Goal: Check status: Verify the current state of an ongoing process or item

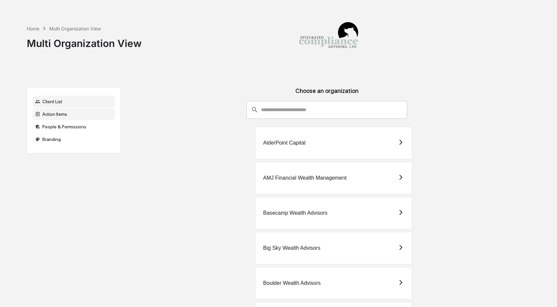
click at [63, 113] on div "Action Items" at bounding box center [73, 114] width 83 height 12
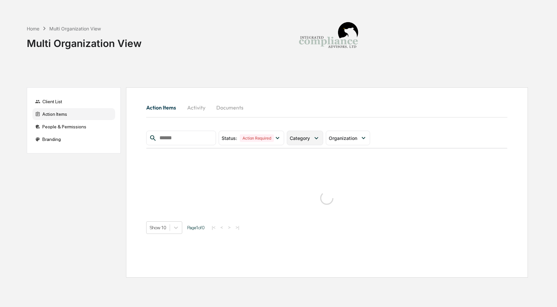
click at [312, 138] on div "Category" at bounding box center [301, 138] width 23 height 6
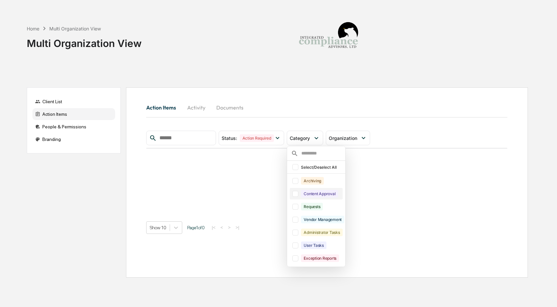
click at [312, 194] on div "Content Approval" at bounding box center [319, 194] width 37 height 8
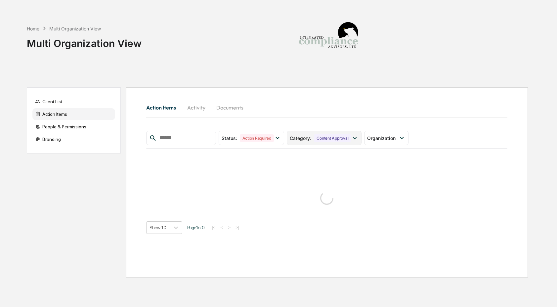
click at [317, 136] on div "Content Approval" at bounding box center [332, 138] width 37 height 8
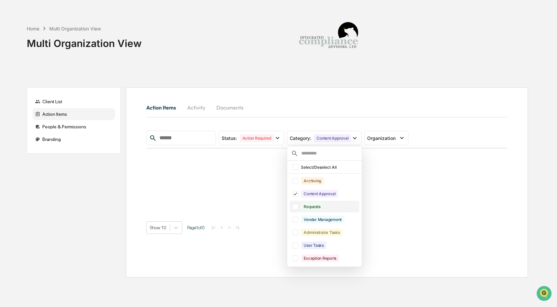
click at [318, 205] on div "Requests" at bounding box center [312, 207] width 22 height 8
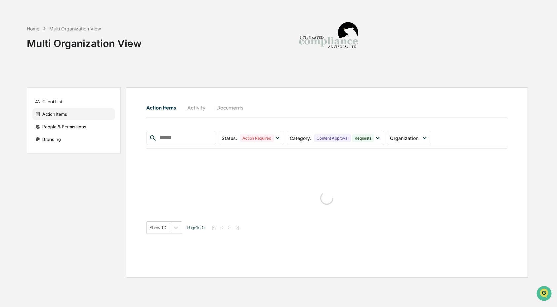
click at [326, 97] on div "Action Items Activity Documents Status : Action Required Select/Deselect All Ac…" at bounding box center [327, 182] width 402 height 190
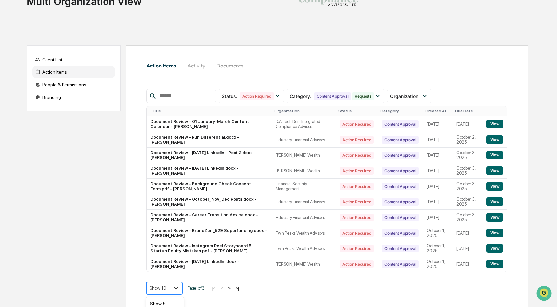
scroll to position [89, 0]
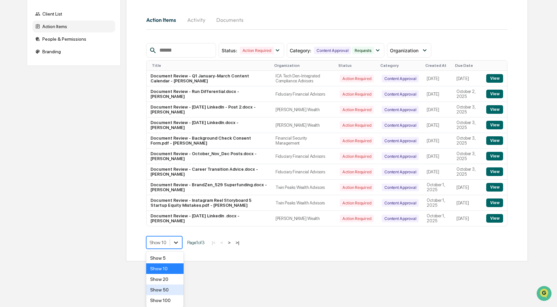
click at [178, 261] on body "Home Multi Organization View Multi Organization View Client List Action Items P…" at bounding box center [278, 86] width 557 height 349
click at [173, 291] on div "Show 50" at bounding box center [164, 289] width 37 height 11
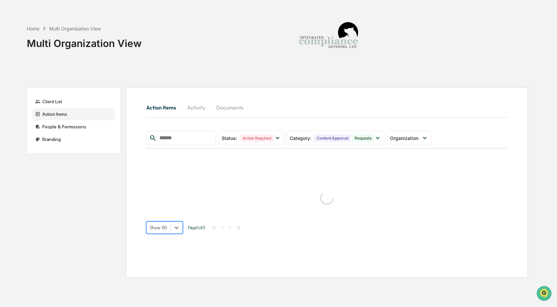
scroll to position [0, 0]
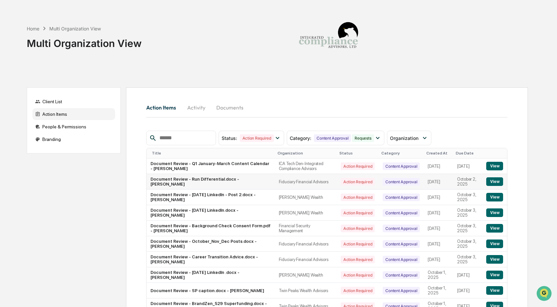
click at [493, 186] on button "View" at bounding box center [494, 181] width 17 height 9
